Goal: Information Seeking & Learning: Learn about a topic

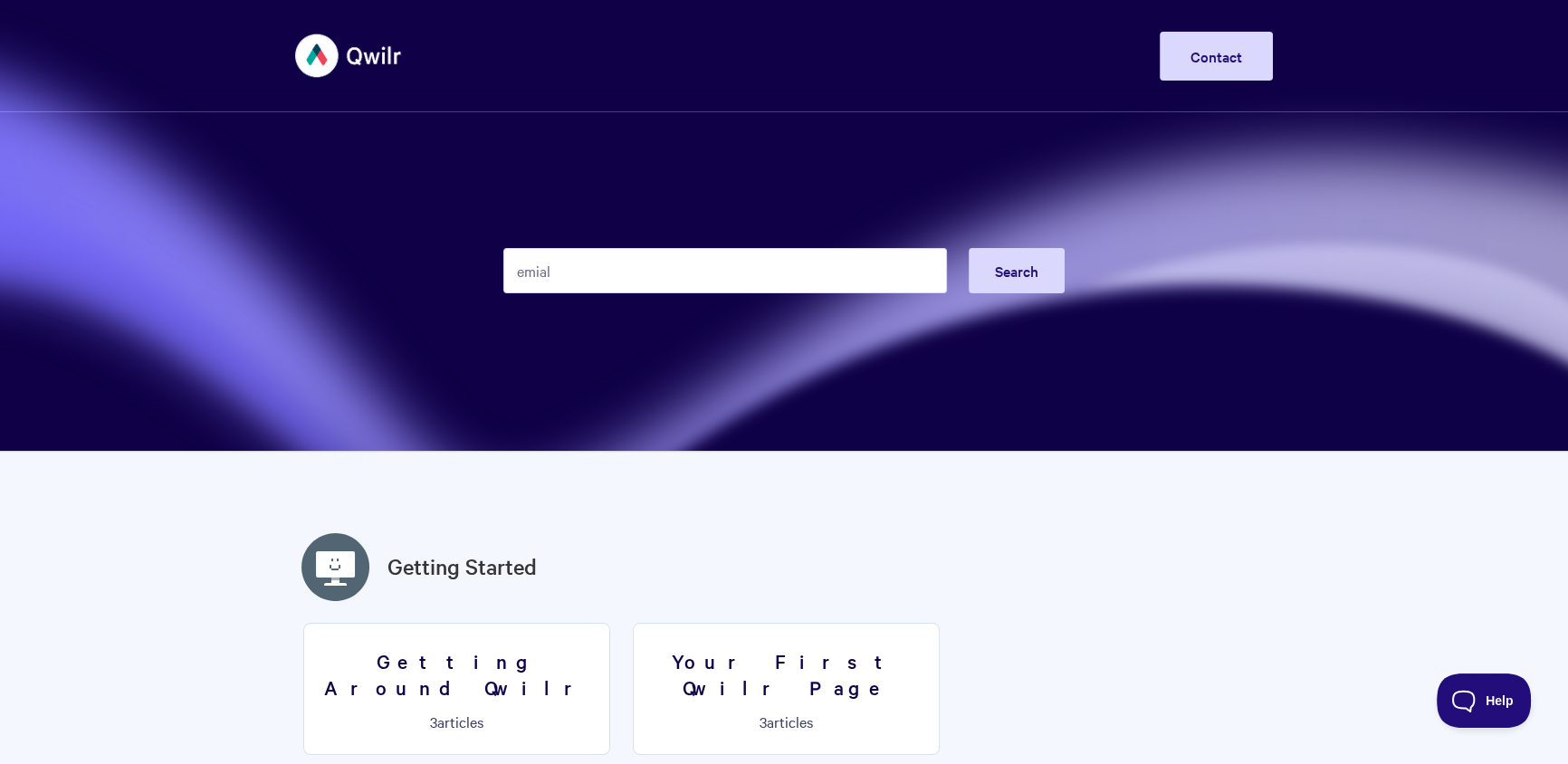
type input "emial"
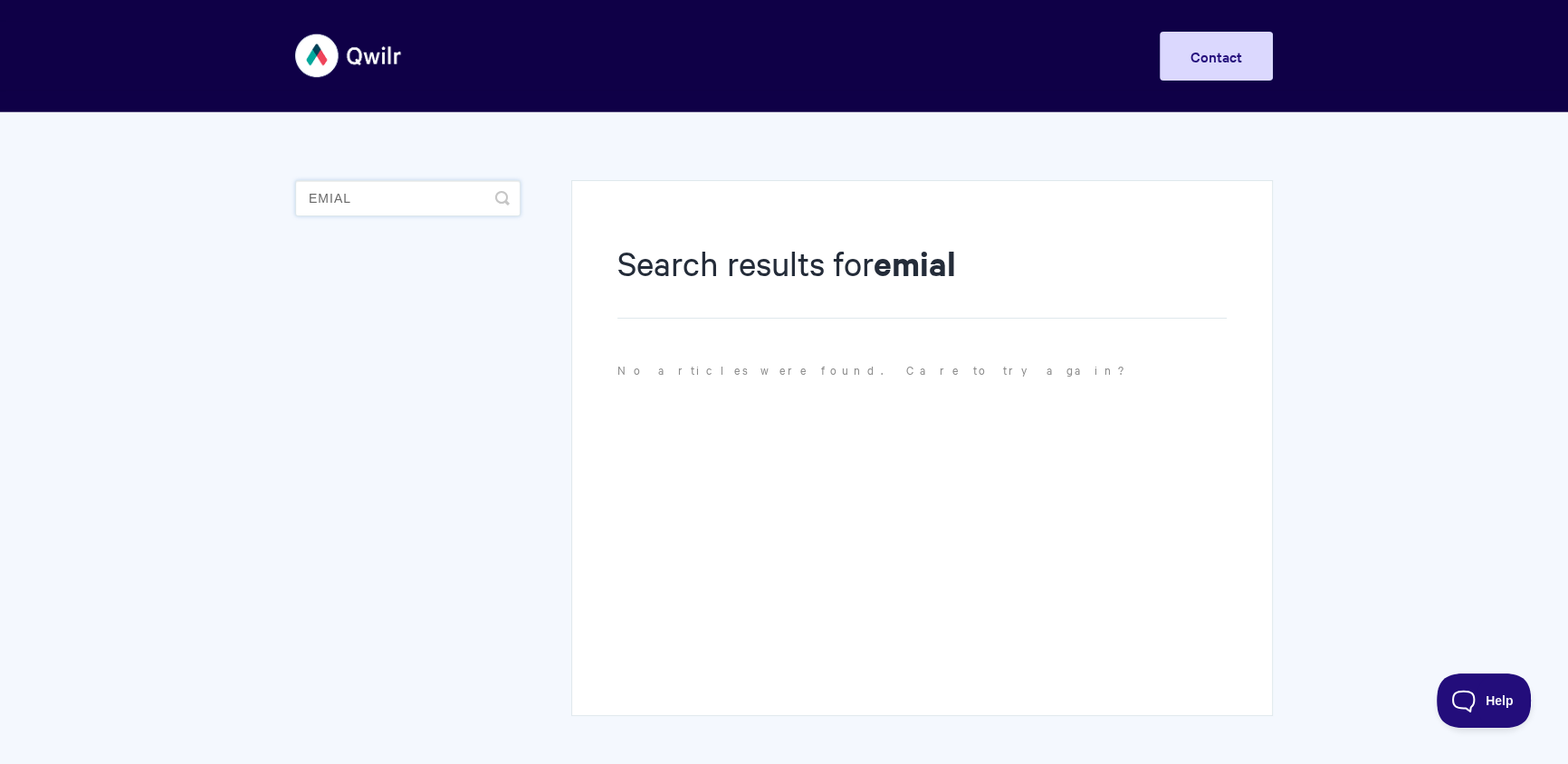
click at [457, 199] on input "emial" at bounding box center [407, 198] width 225 height 36
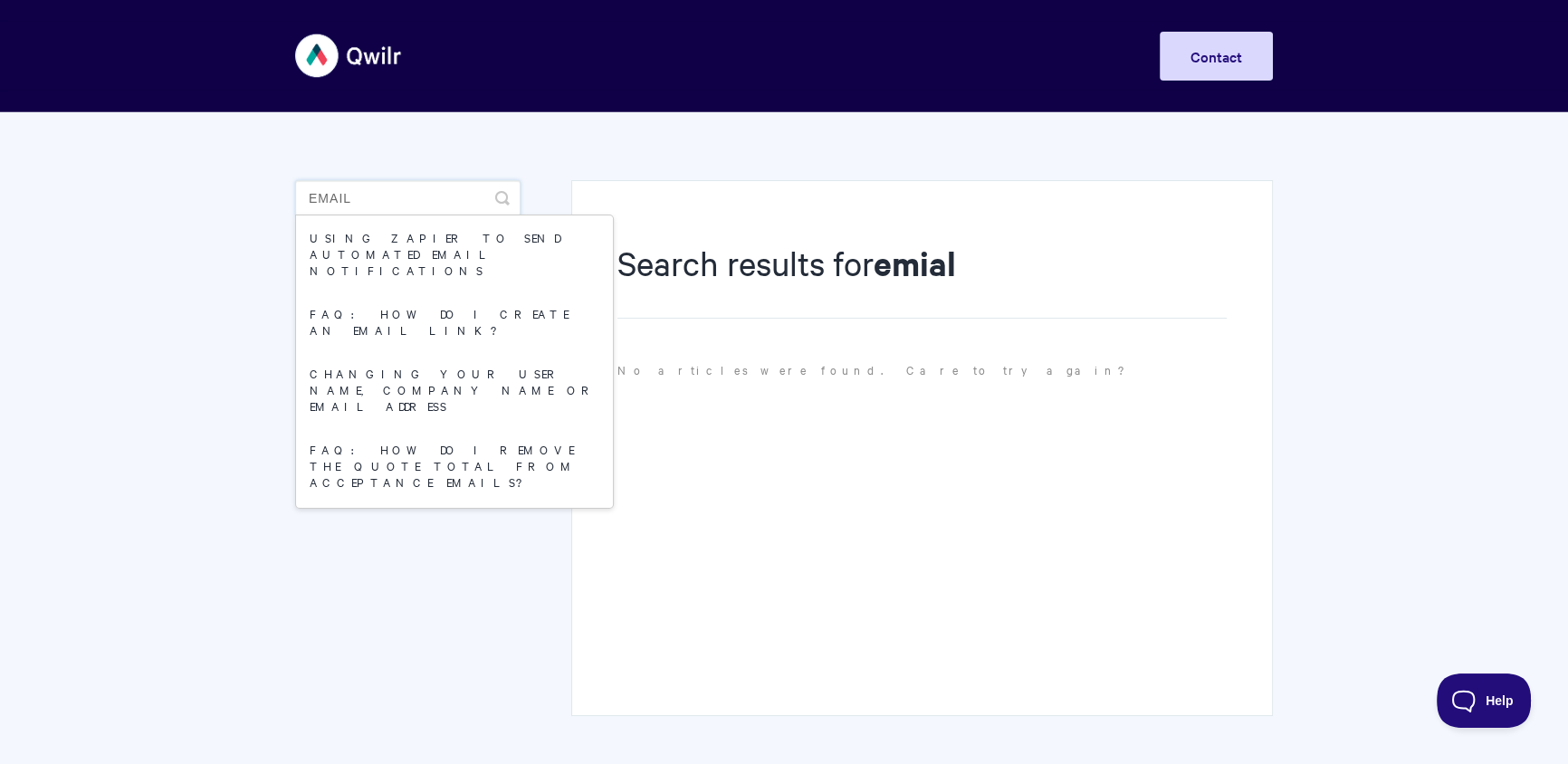
type input "email"
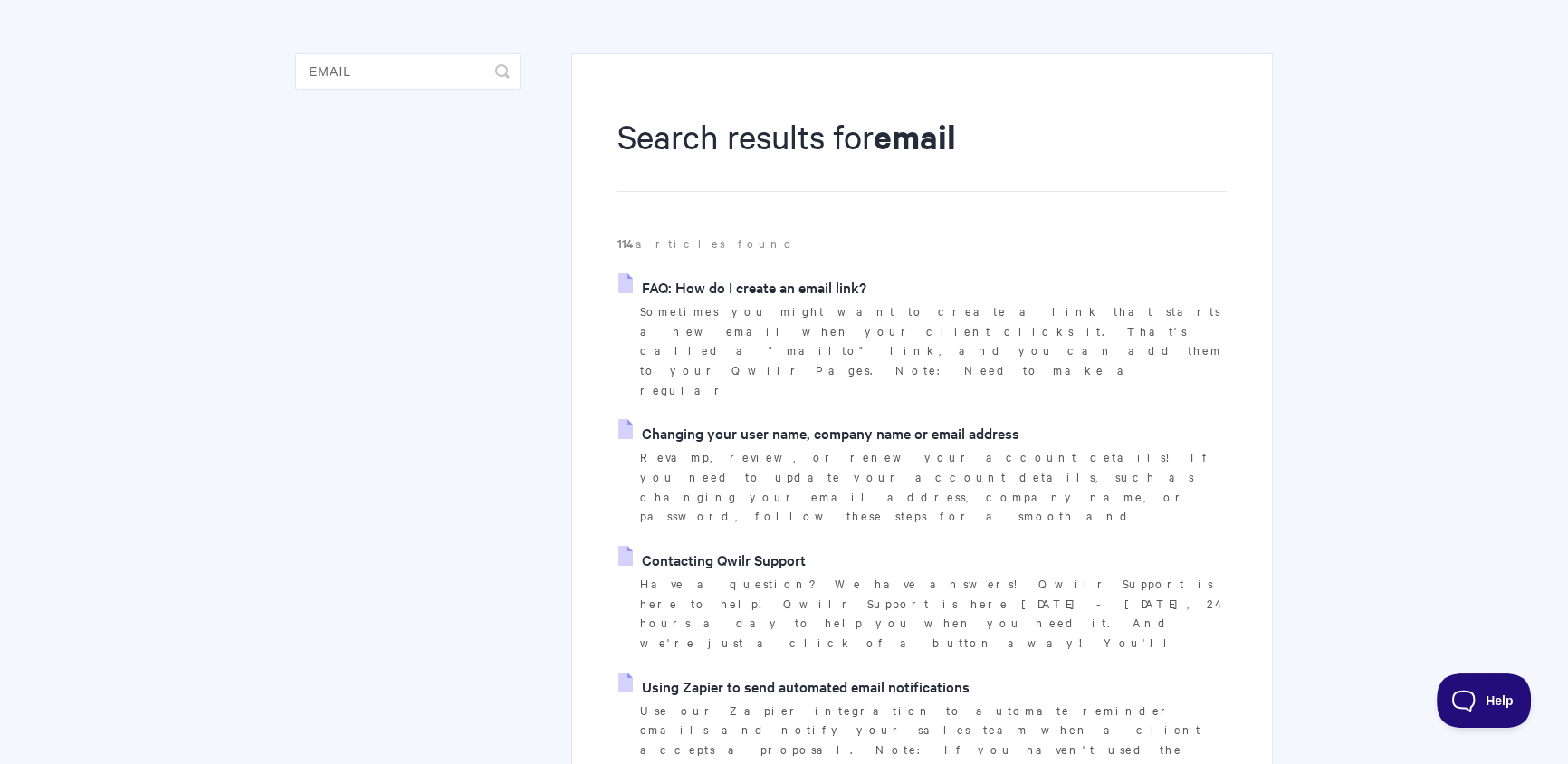
scroll to position [136, 0]
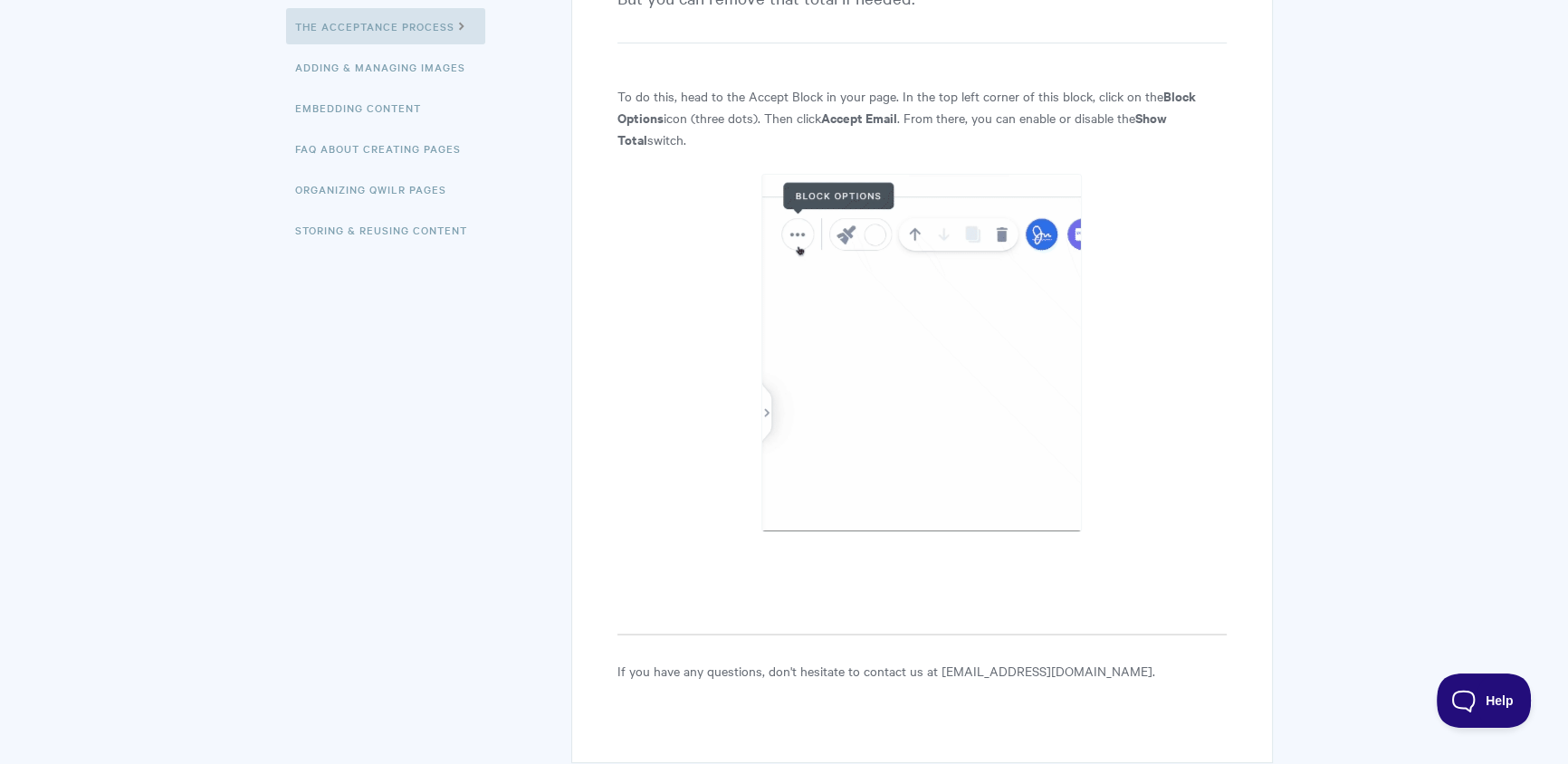
scroll to position [236, 0]
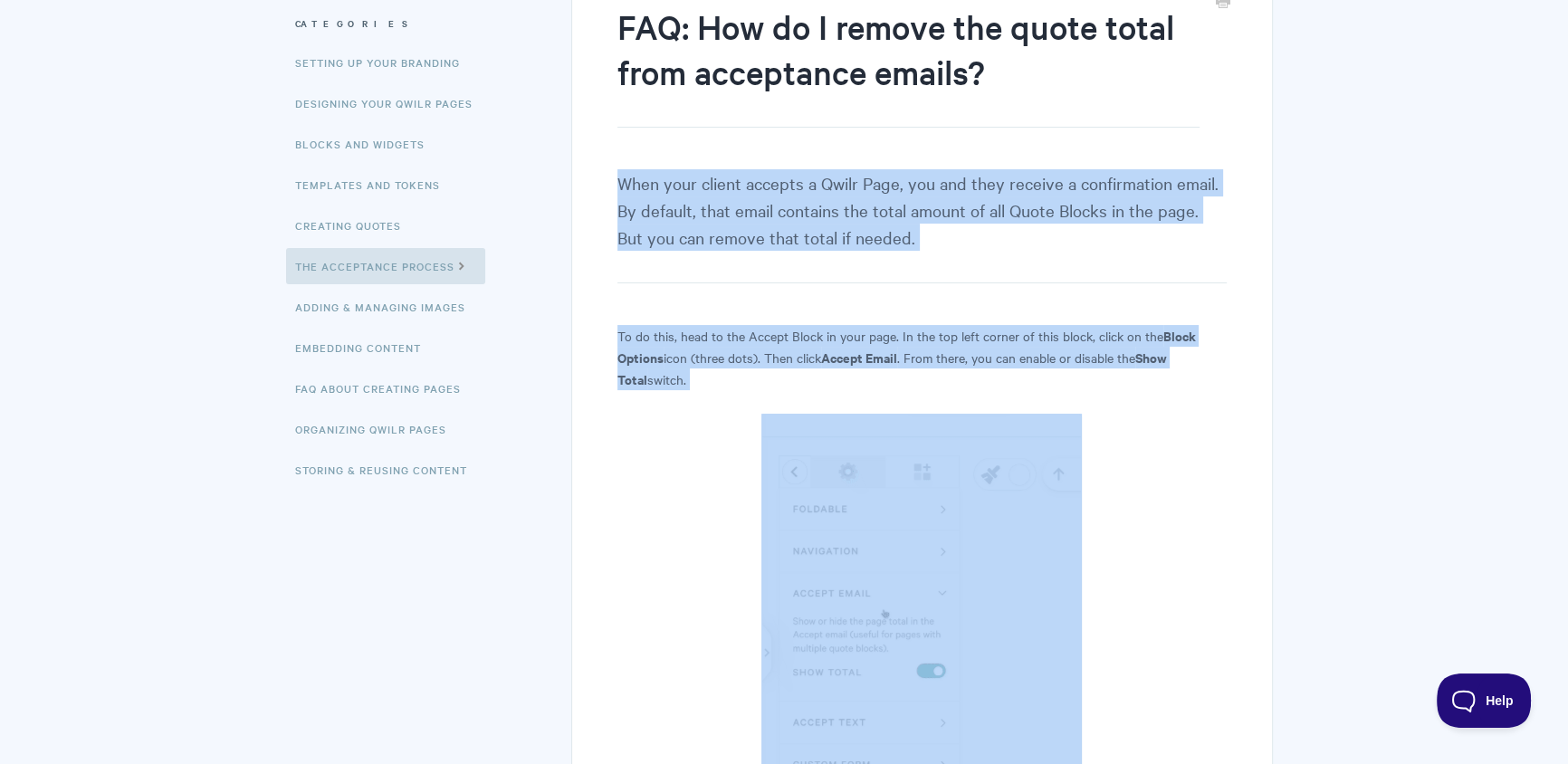
drag, startPoint x: 595, startPoint y: 172, endPoint x: 899, endPoint y: 389, distance: 373.5
click at [947, 447] on div "FAQ: How do I remove the quote total from acceptance emails? When your client a…" at bounding box center [922, 473] width 702 height 1059
copy article "When your client accepts a Qwilr Page, you and they receive a confirmation emai…"
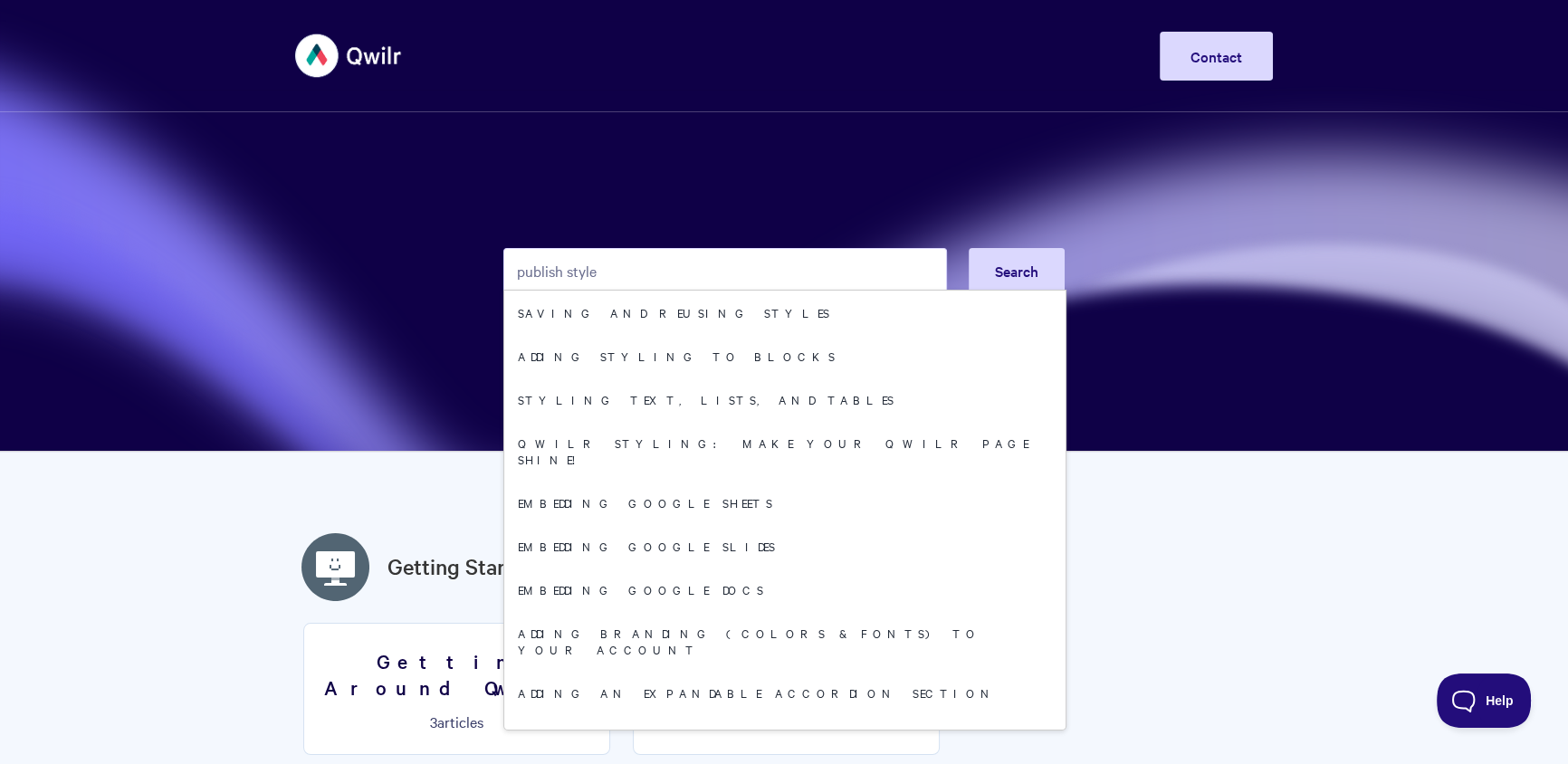
type input "publish style"
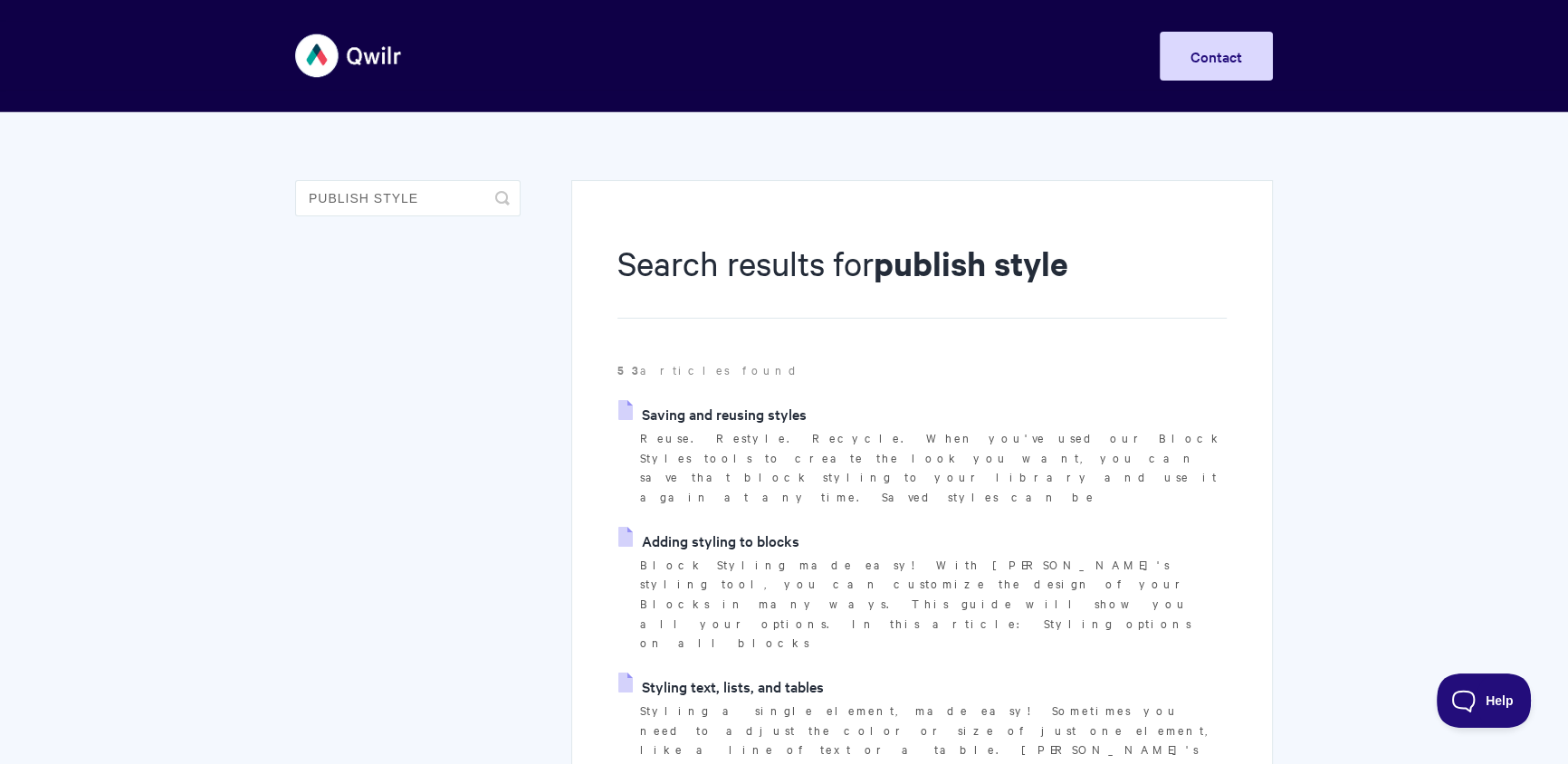
click at [774, 416] on link "Saving and reusing styles" at bounding box center [712, 414] width 188 height 27
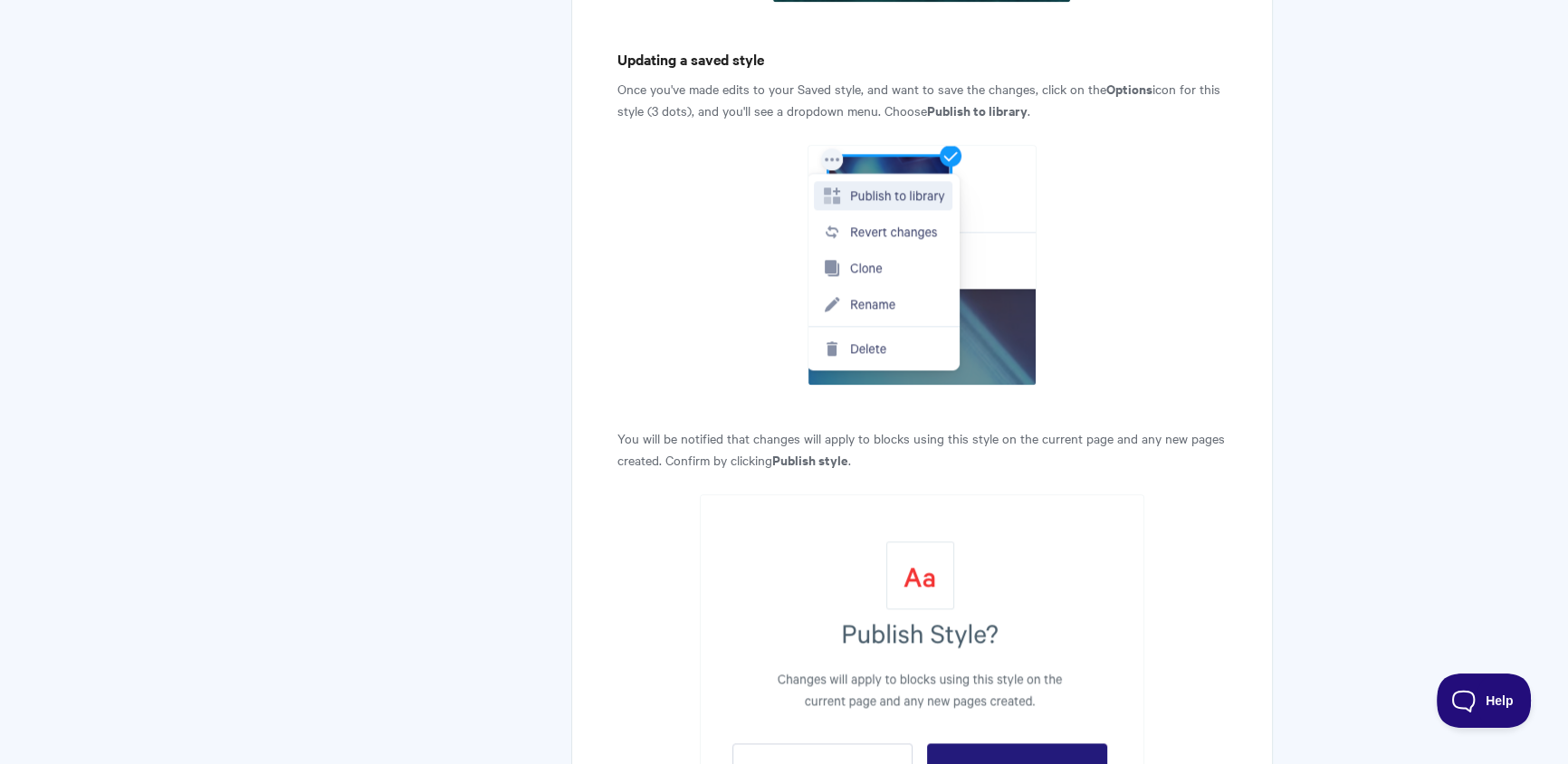
scroll to position [2924, 0]
